Goal: Information Seeking & Learning: Learn about a topic

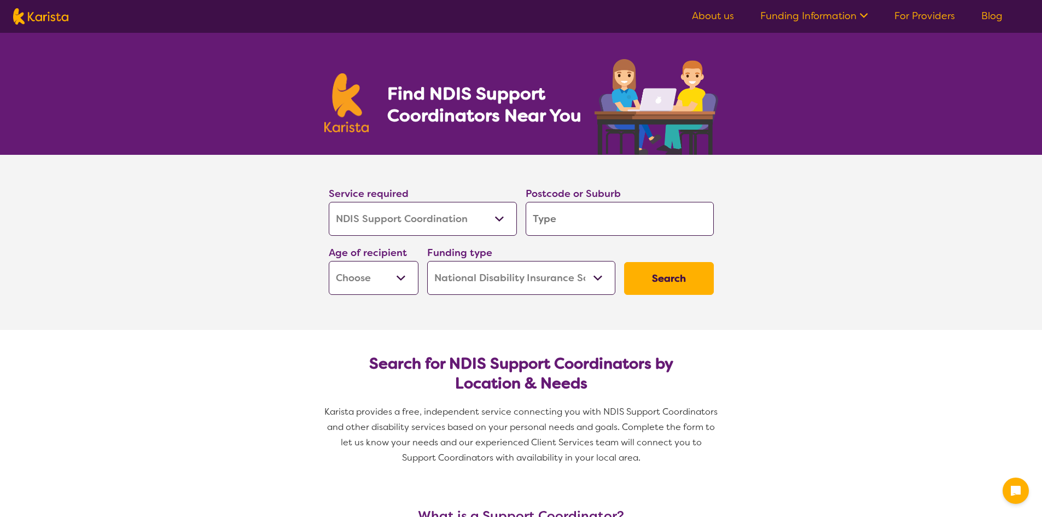
select select "NDIS Support Coordination"
select select "NDIS"
select select "NDIS Support Coordination"
select select "NDIS"
click at [602, 216] on input "search" at bounding box center [620, 219] width 188 height 34
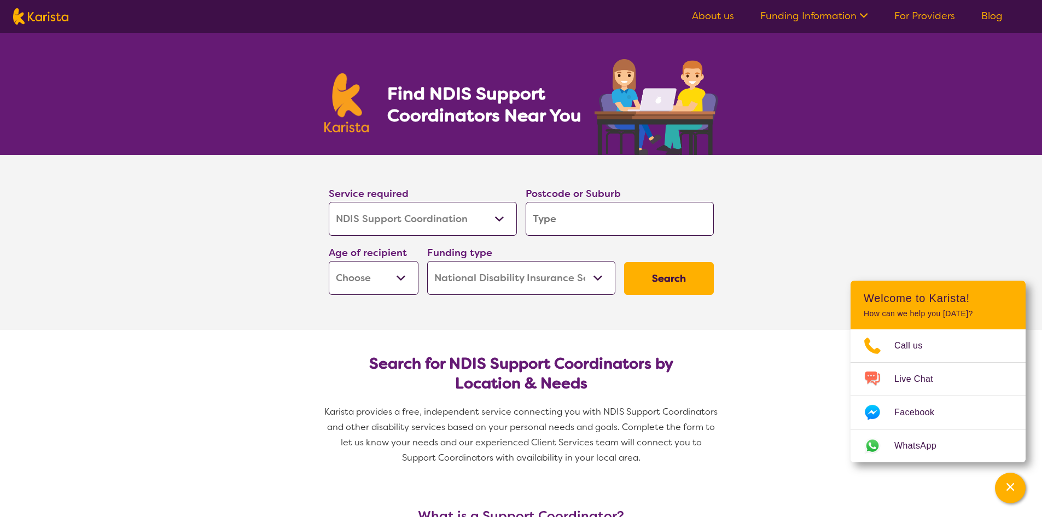
type input "l"
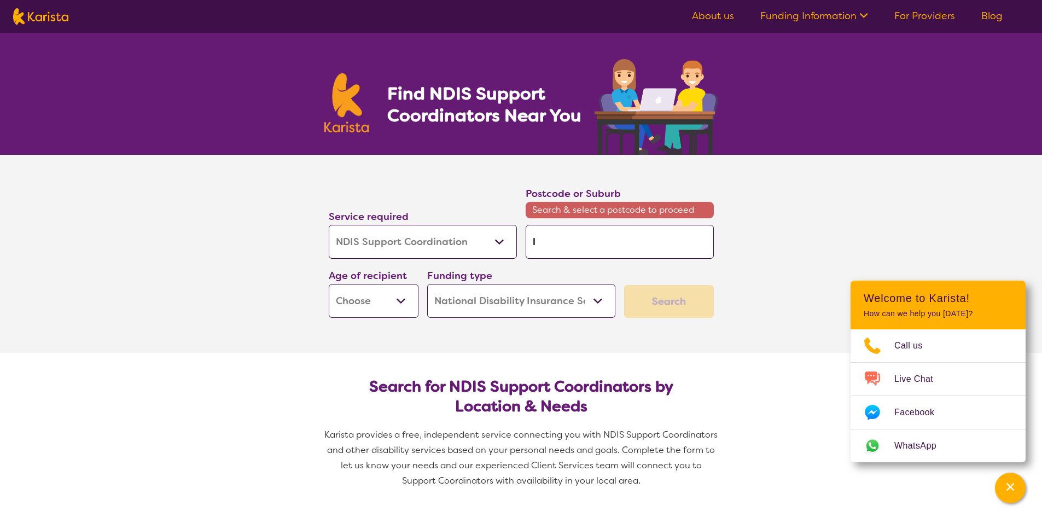
type input "lo"
type input "log"
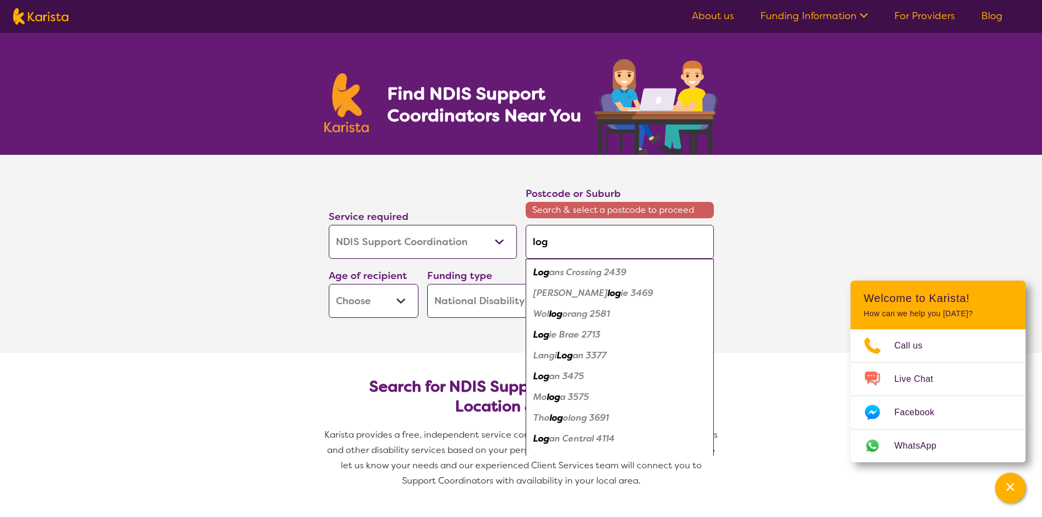
type input "loga"
type input "[PERSON_NAME]"
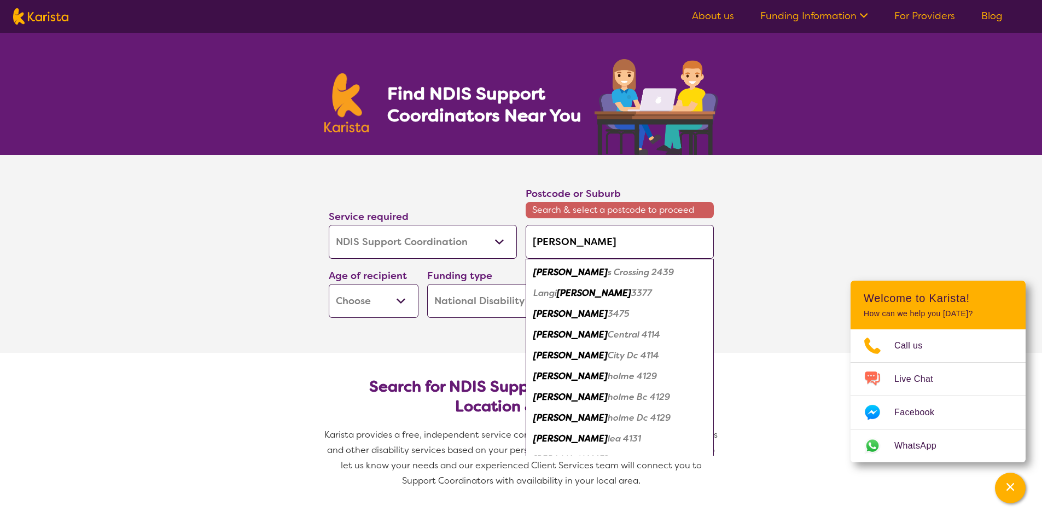
click at [553, 377] on em "[PERSON_NAME]" at bounding box center [570, 375] width 74 height 11
type input "4129"
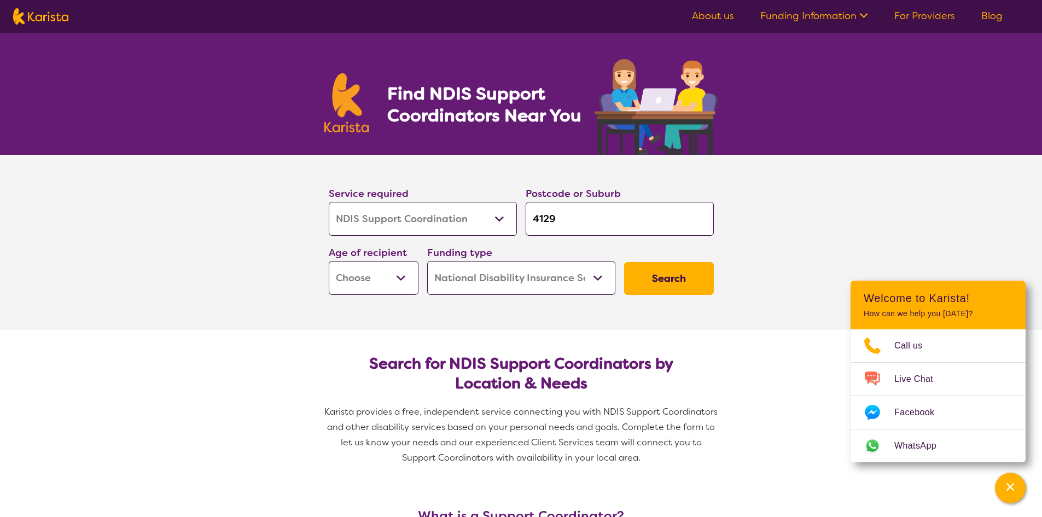
click at [398, 281] on select "Early Childhood - 0 to 9 Child - 10 to 11 Adolescent - 12 to 17 Adult - 18 to 6…" at bounding box center [374, 278] width 90 height 34
select select "AD"
click at [329, 261] on select "Early Childhood - 0 to 9 Child - 10 to 11 Adolescent - 12 to 17 Adult - 18 to 6…" at bounding box center [374, 278] width 90 height 34
select select "AD"
click at [599, 282] on select "Home Care Package (HCP) National Disability Insurance Scheme (NDIS) I don't know" at bounding box center [521, 278] width 188 height 34
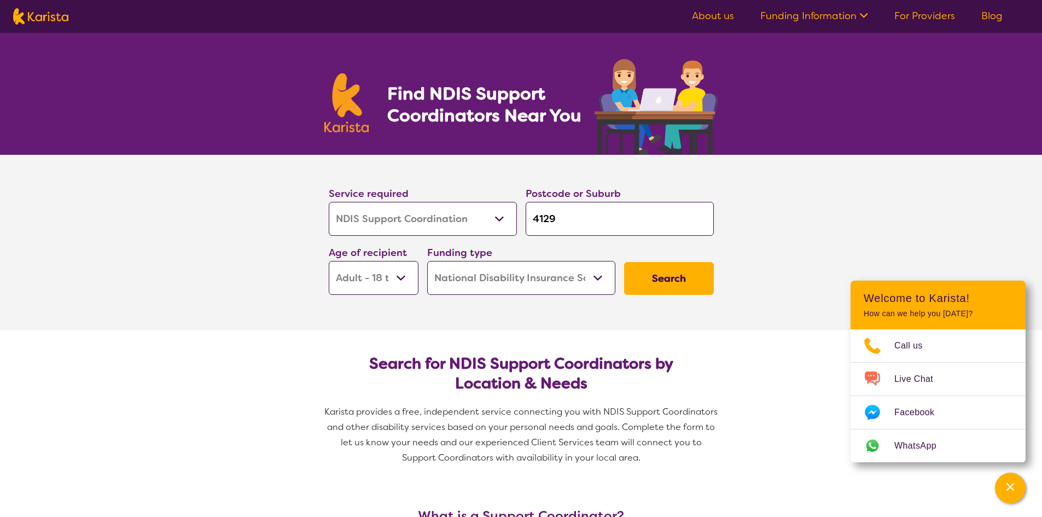
click at [427, 261] on select "Home Care Package (HCP) National Disability Insurance Scheme (NDIS) I don't know" at bounding box center [521, 278] width 188 height 34
click at [660, 278] on button "Search" at bounding box center [669, 278] width 90 height 33
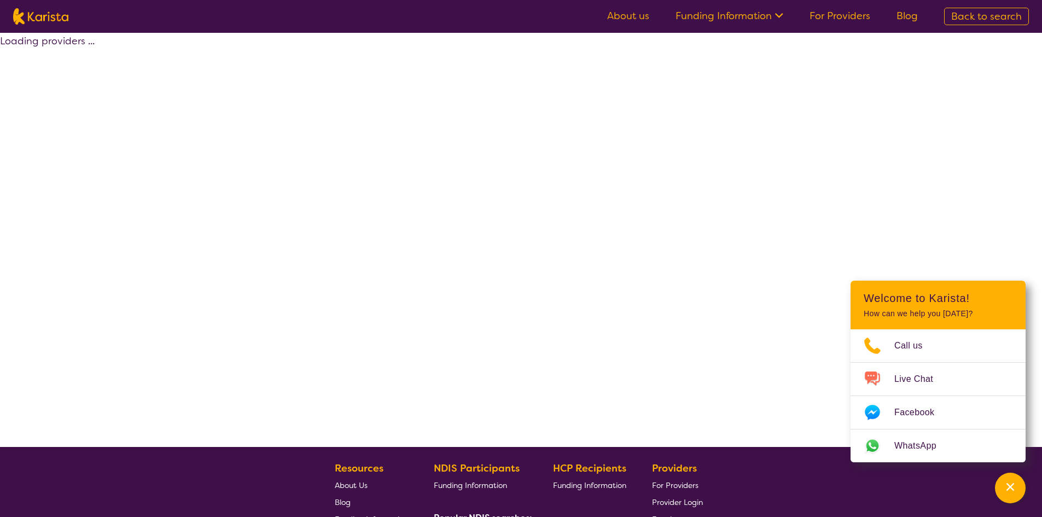
select select "by_score"
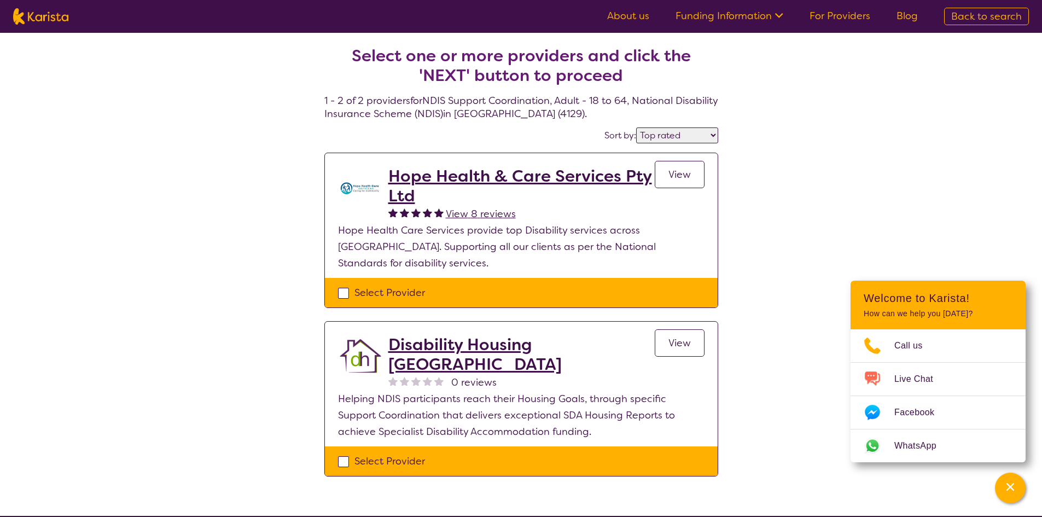
click at [527, 171] on h2 "Hope Health & Care Services Pty Ltd" at bounding box center [521, 185] width 266 height 39
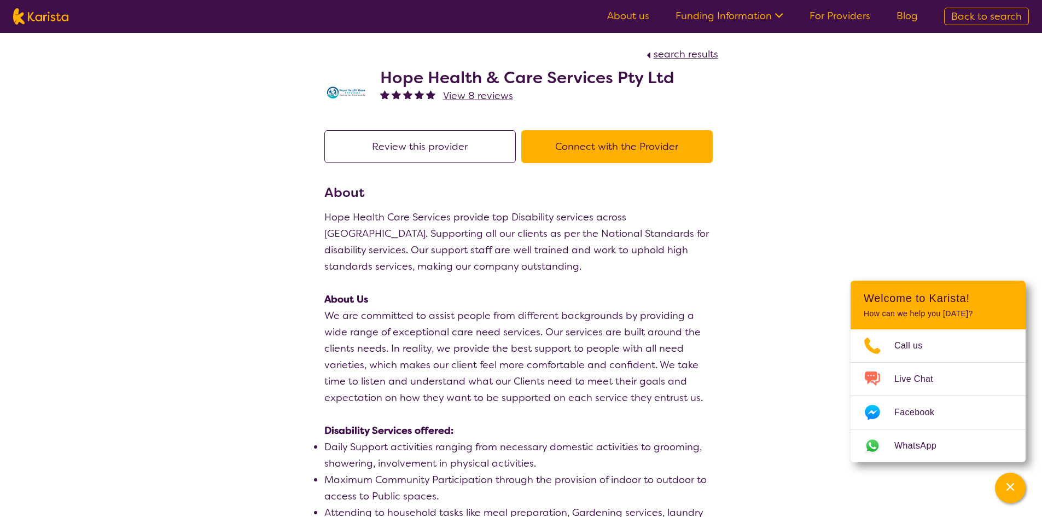
select select "by_score"
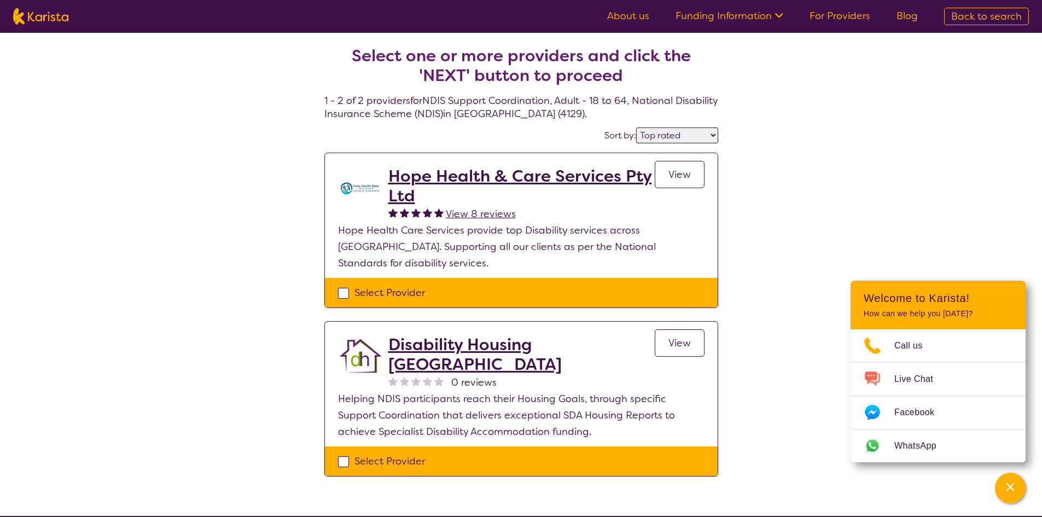
select select "NDIS Support Coordination"
select select "AD"
select select "NDIS"
select select "NDIS Support Coordination"
select select "AD"
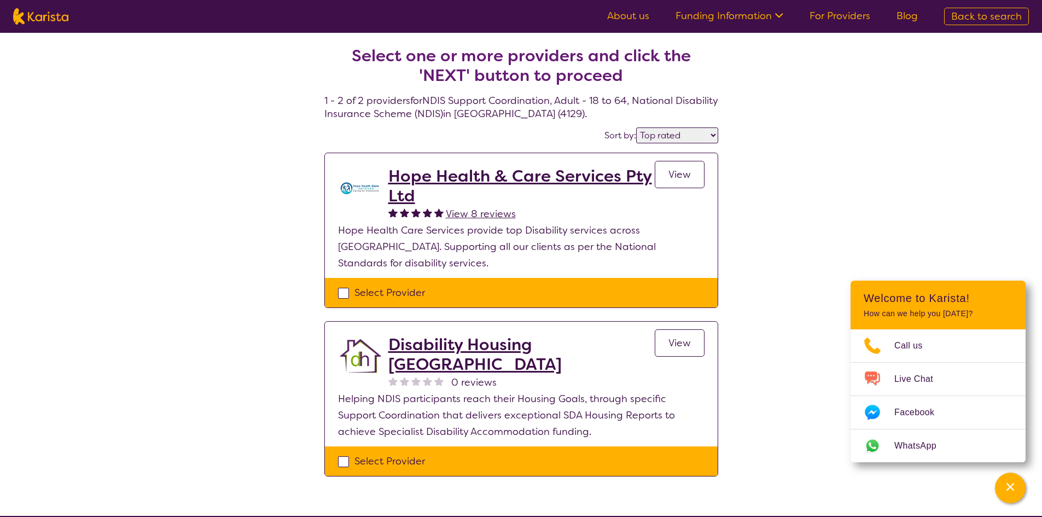
select select "NDIS"
